Goal: Task Accomplishment & Management: Use online tool/utility

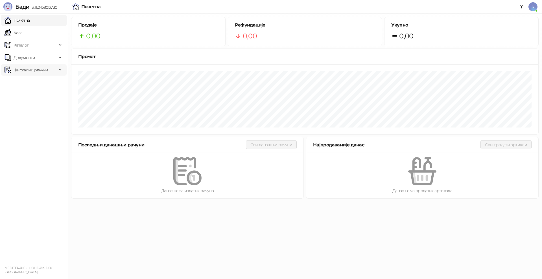
click at [36, 69] on span "Фискални рачуни" at bounding box center [31, 69] width 34 height 11
click at [22, 30] on link "Каса" at bounding box center [14, 32] width 18 height 11
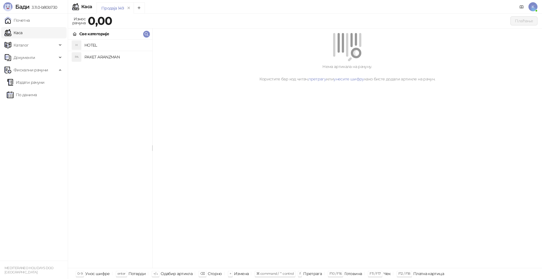
click at [96, 58] on h4 "PAKET ARANZMAN" at bounding box center [115, 56] width 63 height 9
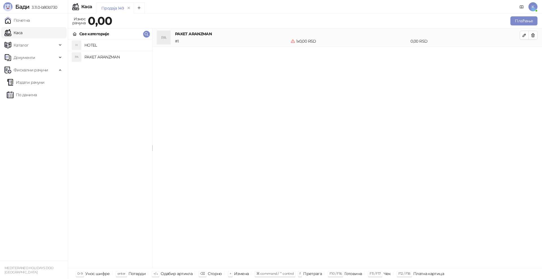
click at [96, 57] on h4 "PAKET ARANZMAN" at bounding box center [115, 56] width 63 height 9
click at [513, 22] on button "Плаћање" at bounding box center [523, 20] width 27 height 9
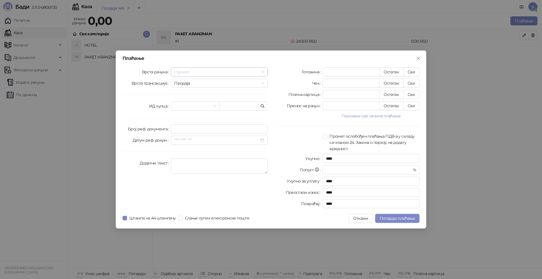
click at [256, 71] on span "Промет" at bounding box center [219, 72] width 90 height 8
click at [186, 109] on div "[PERSON_NAME]" at bounding box center [219, 110] width 88 height 6
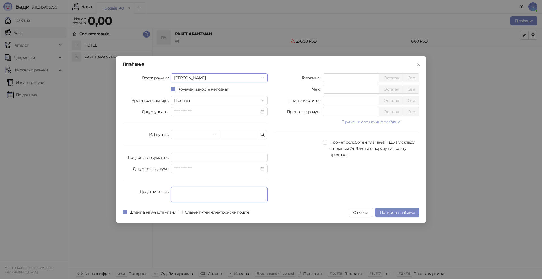
click at [175, 191] on textarea "Додатни текст" at bounding box center [219, 194] width 97 height 15
type textarea "*********"
drag, startPoint x: 330, startPoint y: 78, endPoint x: 316, endPoint y: 78, distance: 13.3
click at [316, 78] on div "Готовина * Остатак Све" at bounding box center [346, 77] width 145 height 9
type input "*****"
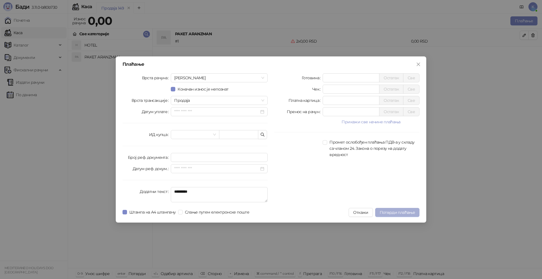
click at [392, 211] on span "Потврди плаћање" at bounding box center [396, 212] width 35 height 5
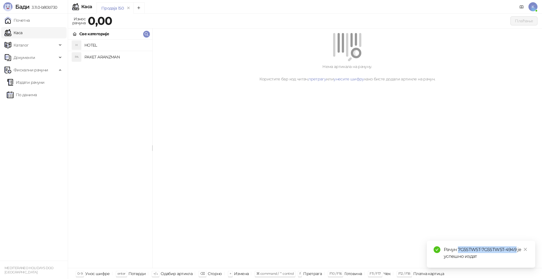
drag, startPoint x: 516, startPoint y: 250, endPoint x: 457, endPoint y: 247, distance: 58.8
click at [457, 247] on div "Рачун 7G5STW5T-7G5STW5T-4949 је успешно издат" at bounding box center [485, 253] width 85 height 14
copy div "7G5STW5T-7G5STW5T-4949"
click at [18, 84] on link "Издати рачуни" at bounding box center [26, 82] width 38 height 11
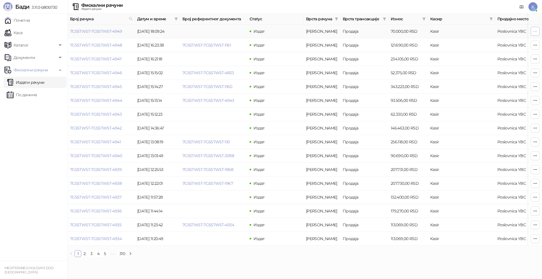
click at [536, 31] on icon "button" at bounding box center [535, 31] width 5 height 5
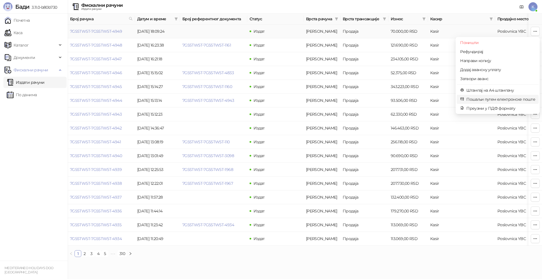
click at [468, 99] on span "Пошаљи путем електронске поште" at bounding box center [500, 99] width 69 height 6
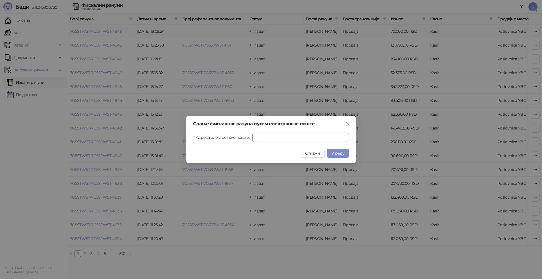
click at [294, 135] on input "Адреса електронске поште" at bounding box center [300, 137] width 96 height 9
paste input "**********"
type input "**********"
click at [336, 151] on span "У реду" at bounding box center [337, 153] width 13 height 5
